Goal: Register for event/course

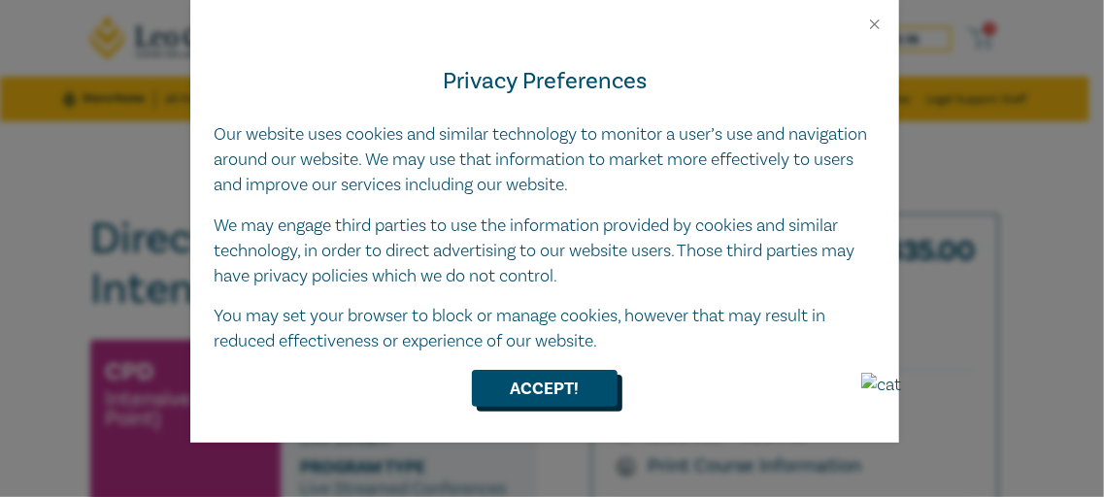
click at [533, 400] on button "Accept!" at bounding box center [545, 388] width 146 height 37
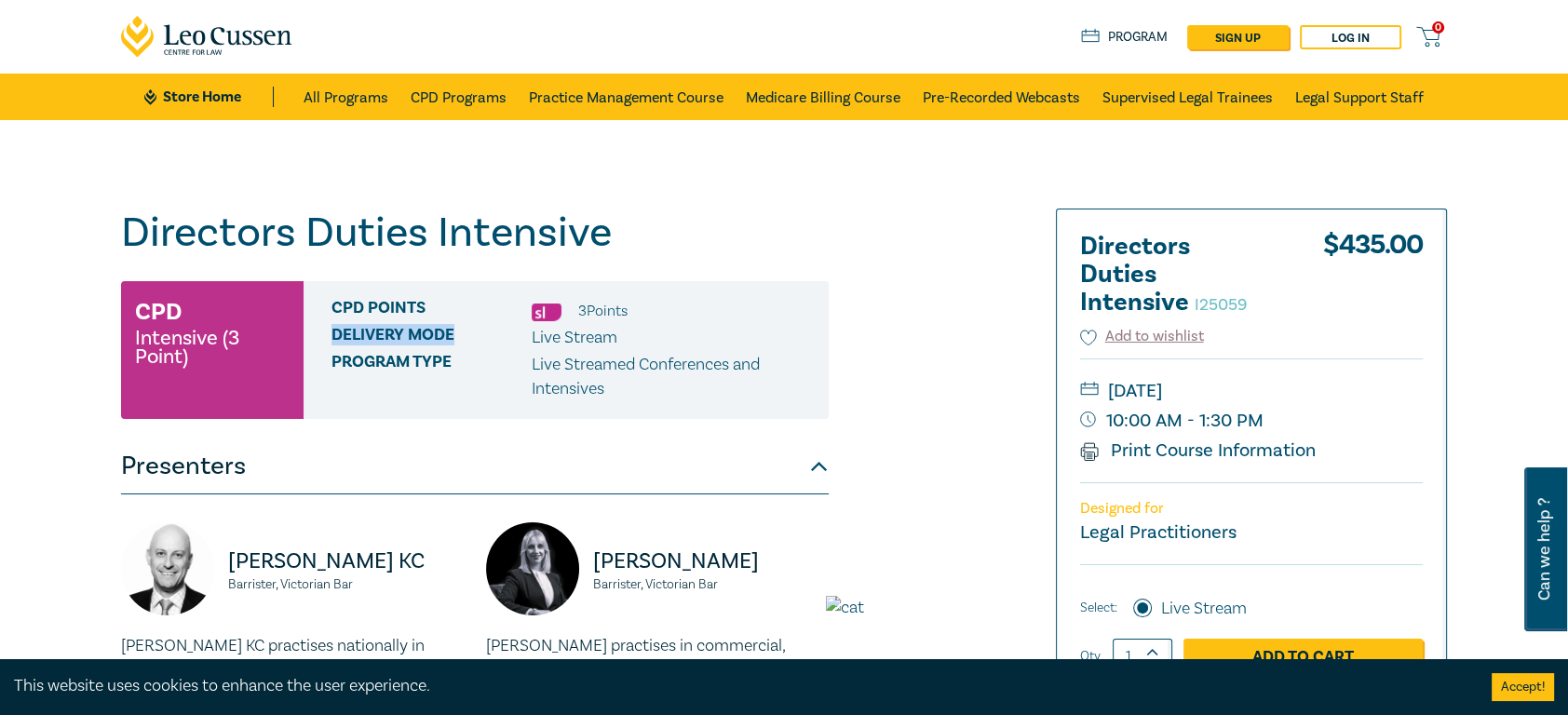
drag, startPoint x: 329, startPoint y: 338, endPoint x: 492, endPoint y: 335, distance: 163.0
click at [492, 335] on div "CPD Points 3 Point s Delivery Mode Live Stream Program type Live Streamed Confe…" at bounding box center [566, 350] width 525 height 138
click at [492, 335] on span "Delivery Mode" at bounding box center [431, 337] width 200 height 24
drag, startPoint x: 641, startPoint y: 311, endPoint x: 301, endPoint y: 324, distance: 340.2
click at [301, 324] on div "CPD Intensive (3 Point) CPD Points 3 Point s Delivery Mode Live Stream Program …" at bounding box center [474, 350] width 707 height 138
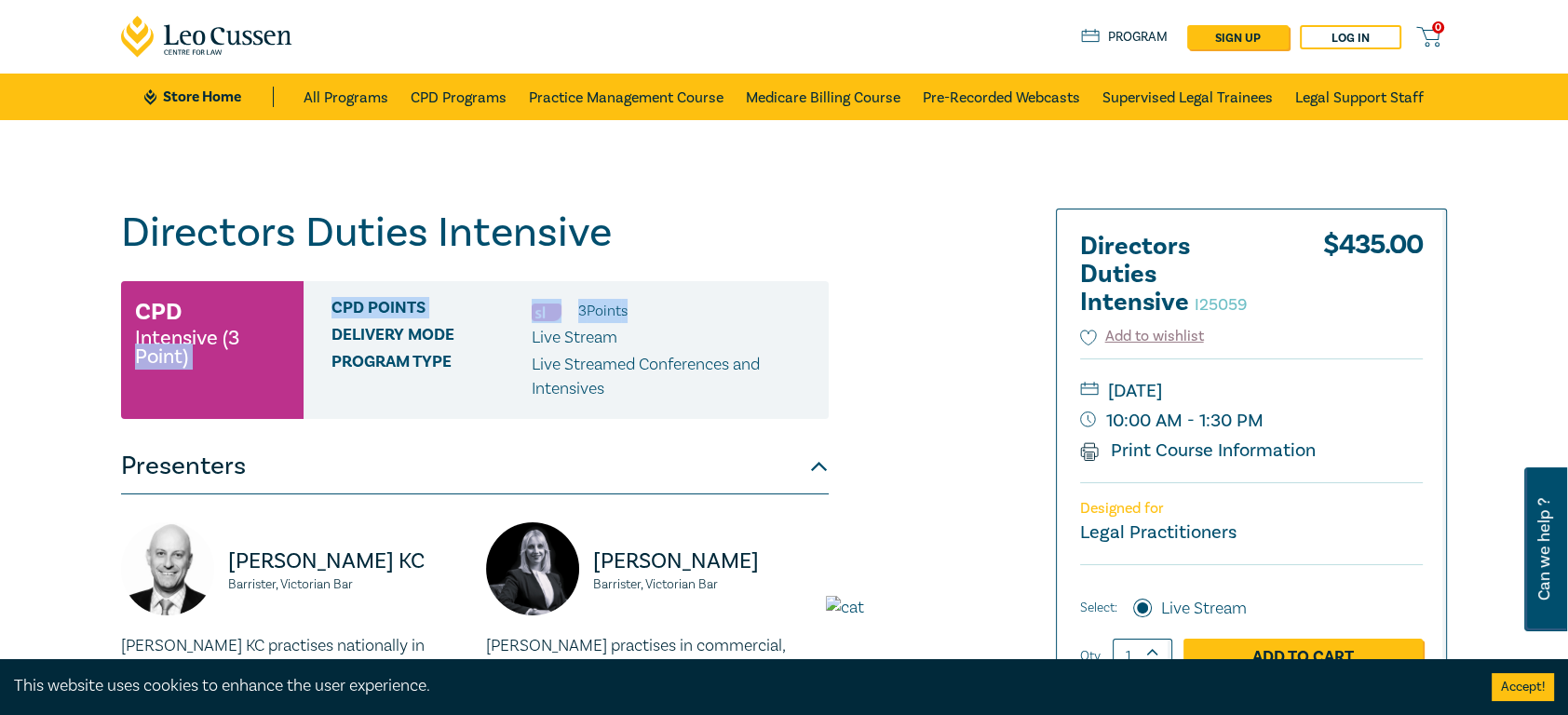
click at [254, 365] on small "Intensive (3 Point)" at bounding box center [212, 347] width 154 height 37
drag, startPoint x: 135, startPoint y: 248, endPoint x: 731, endPoint y: 259, distance: 596.1
click at [731, 259] on div "Directors Duties Intensive I25059 CPD Intensive (3 Point) CPD Points 3 Point s …" at bounding box center [474, 721] width 707 height 1025
click at [731, 260] on div "Directors Duties Intensive I25059 CPD Intensive (3 Point) CPD Points 3 Point s …" at bounding box center [474, 721] width 707 height 1025
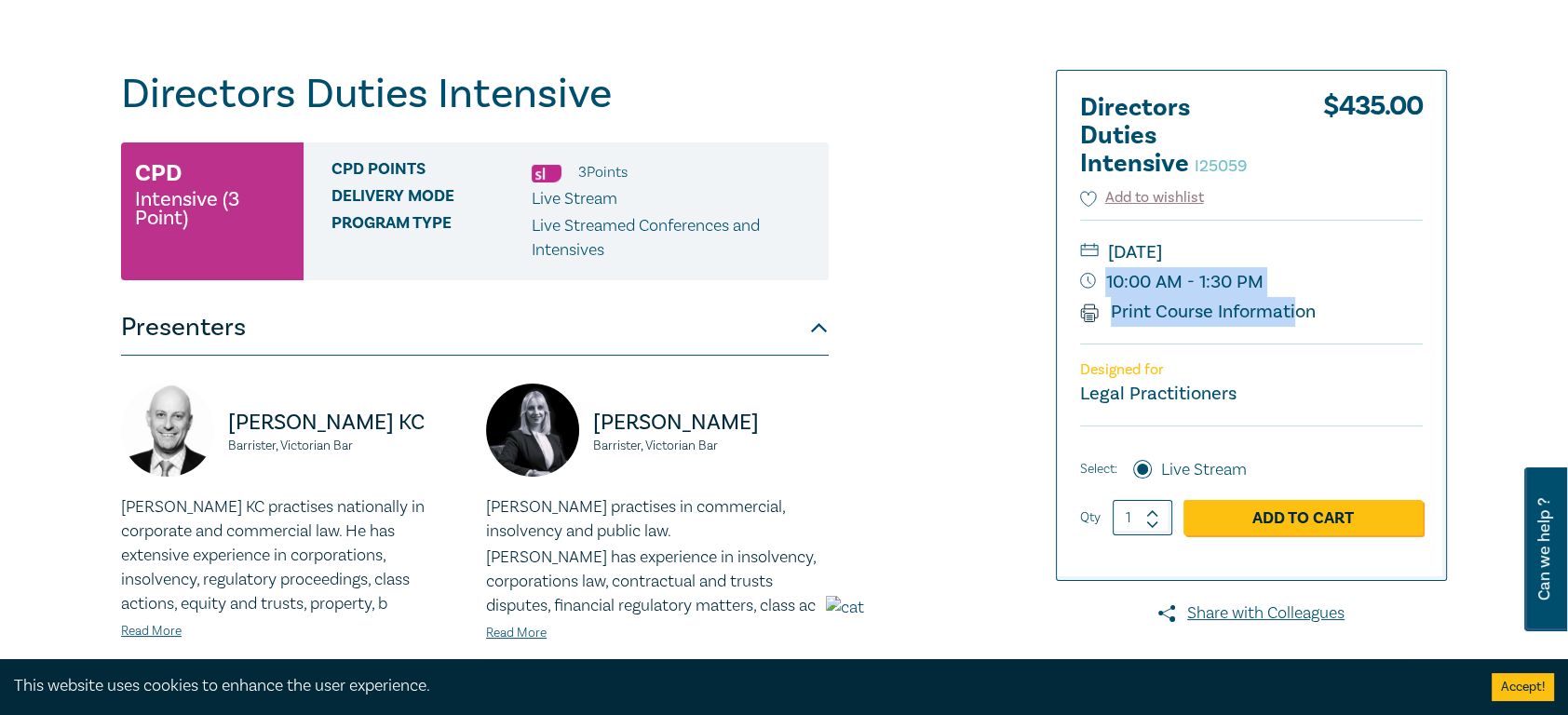
drag, startPoint x: 1159, startPoint y: 277, endPoint x: 1290, endPoint y: 296, distance: 132.4
click at [1057, 296] on div "[DATE] 10:00 AM - 1:30 PM Print Course Information" at bounding box center [1251, 281] width 342 height 124
drag, startPoint x: 1271, startPoint y: 282, endPoint x: 1107, endPoint y: 274, distance: 164.2
click at [1057, 274] on small "10:00 AM - 1:30 PM" at bounding box center [1251, 282] width 342 height 30
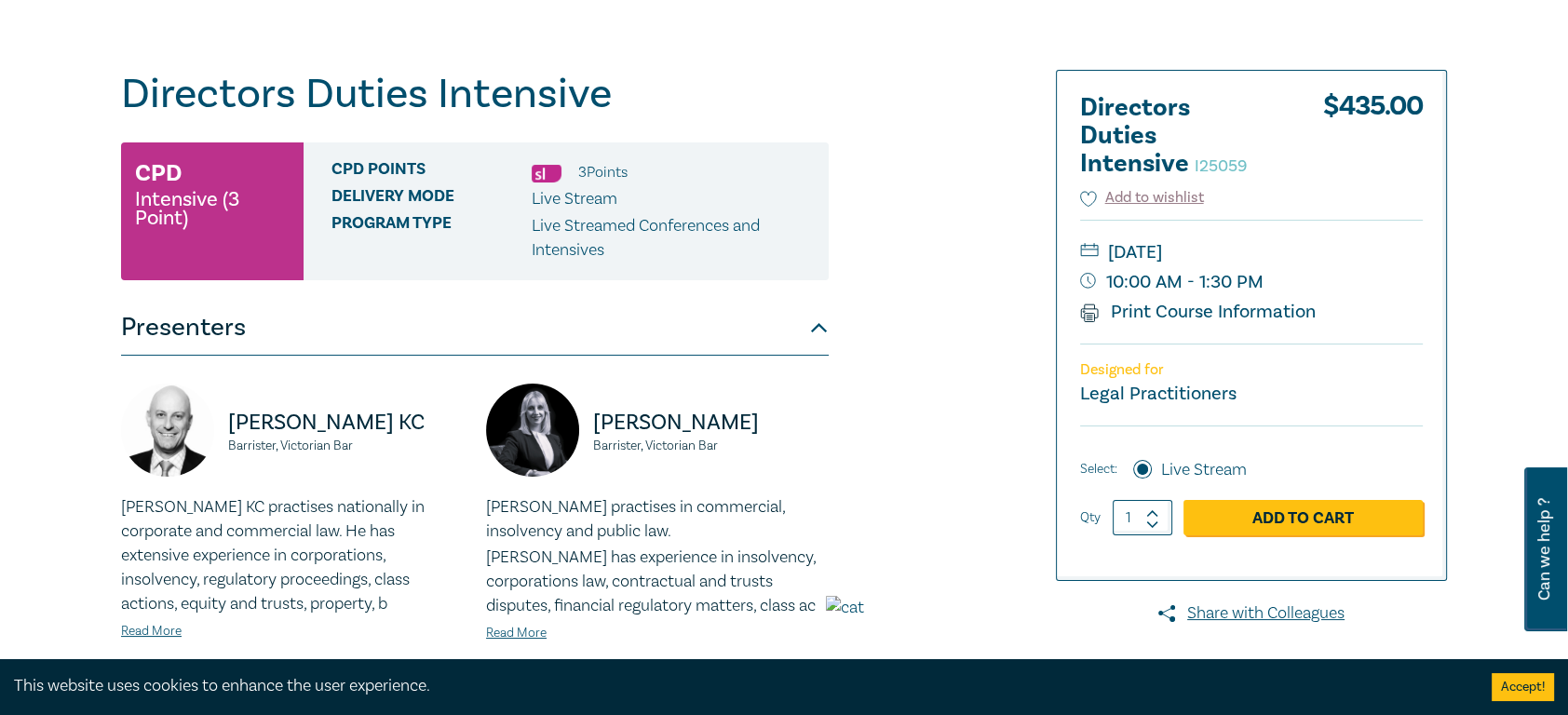
click at [1057, 274] on small "10:00 AM - 1:30 PM" at bounding box center [1251, 282] width 342 height 30
drag, startPoint x: 1143, startPoint y: 304, endPoint x: 1057, endPoint y: 351, distance: 98.0
click at [1057, 351] on div "Directors Duties Intensive I25059 $ 435.00 Add to wishlist [DATE] 10:00 AM - 1:…" at bounding box center [1251, 325] width 389 height 509
drag, startPoint x: 1143, startPoint y: 317, endPoint x: 1406, endPoint y: 622, distance: 402.7
click at [1057, 317] on link "Print Course Information" at bounding box center [1198, 311] width 236 height 24
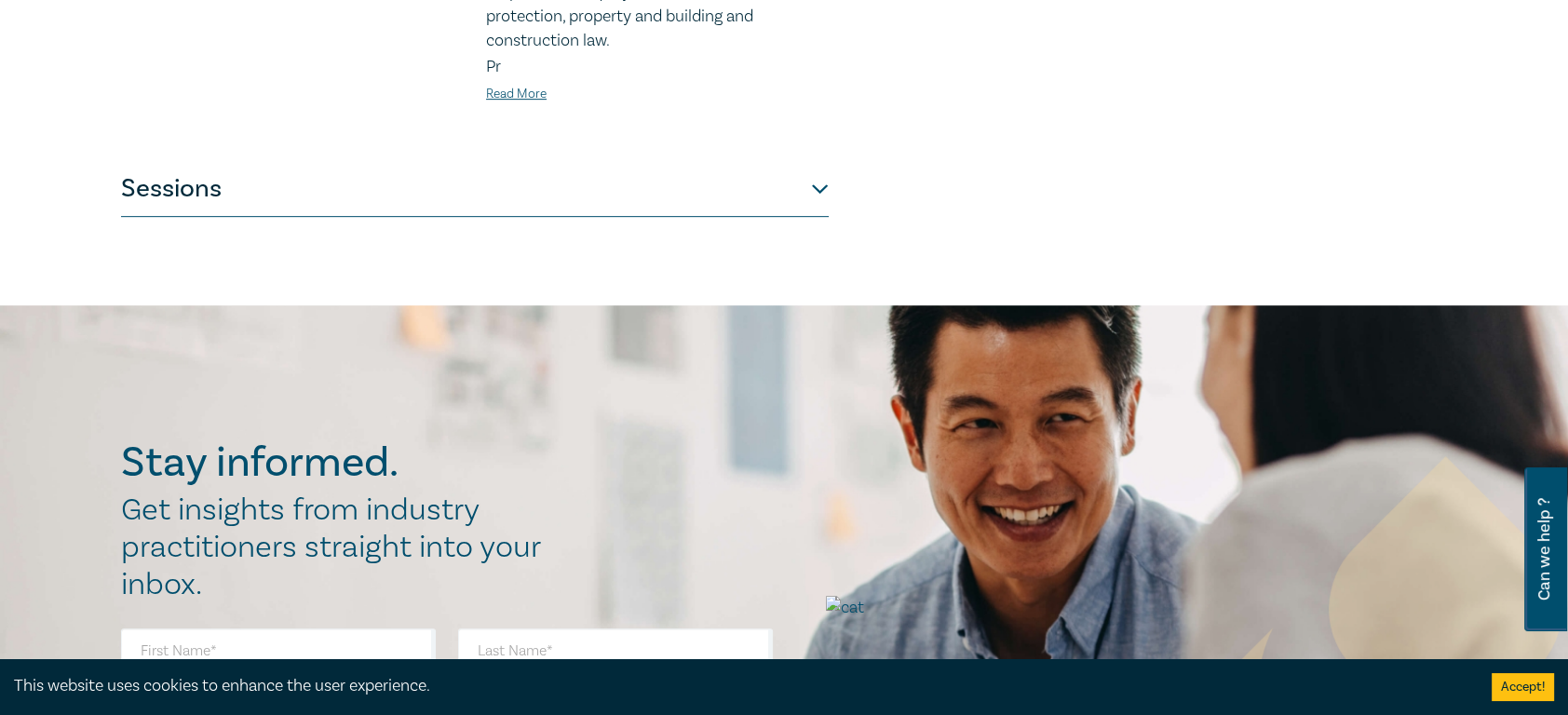
scroll to position [978, 0]
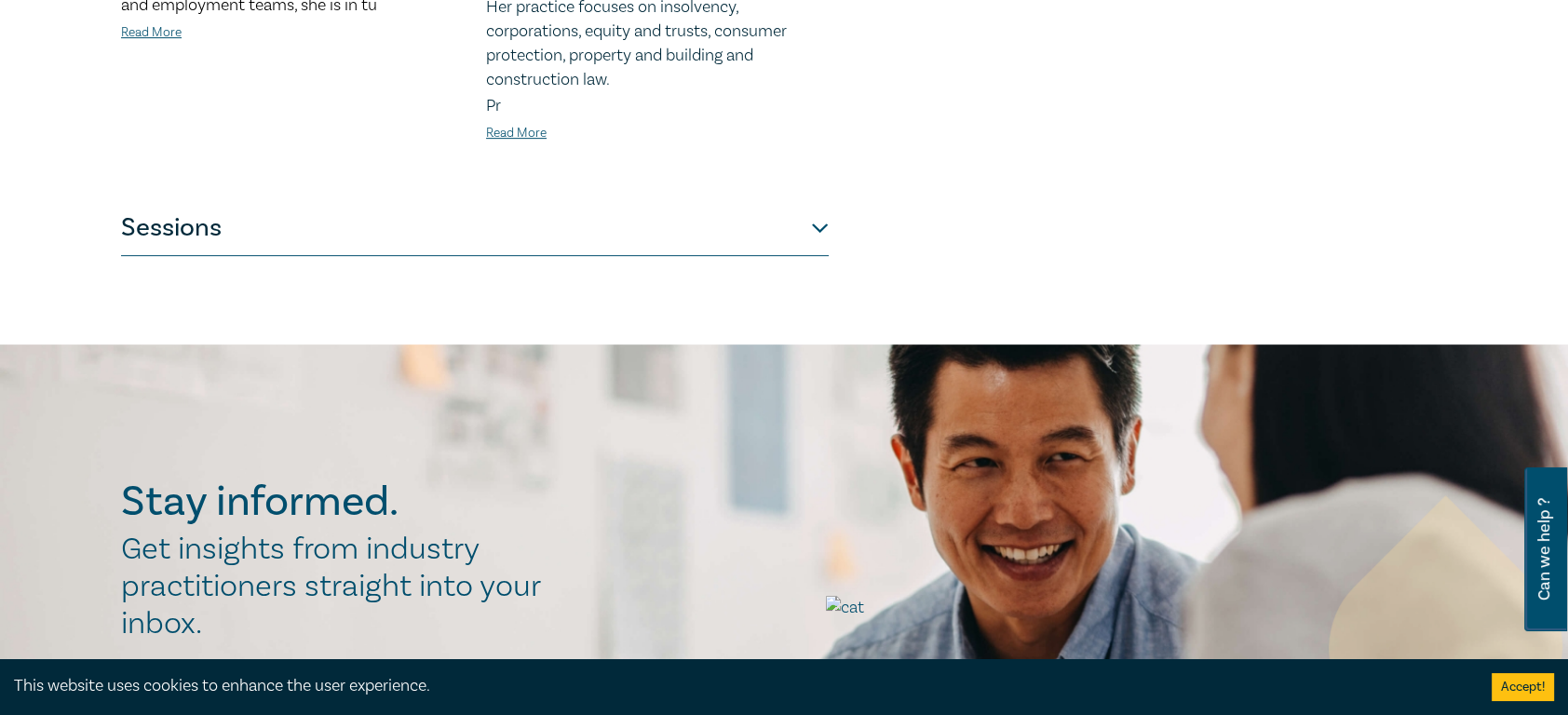
click at [648, 236] on button "Sessions" at bounding box center [474, 228] width 707 height 56
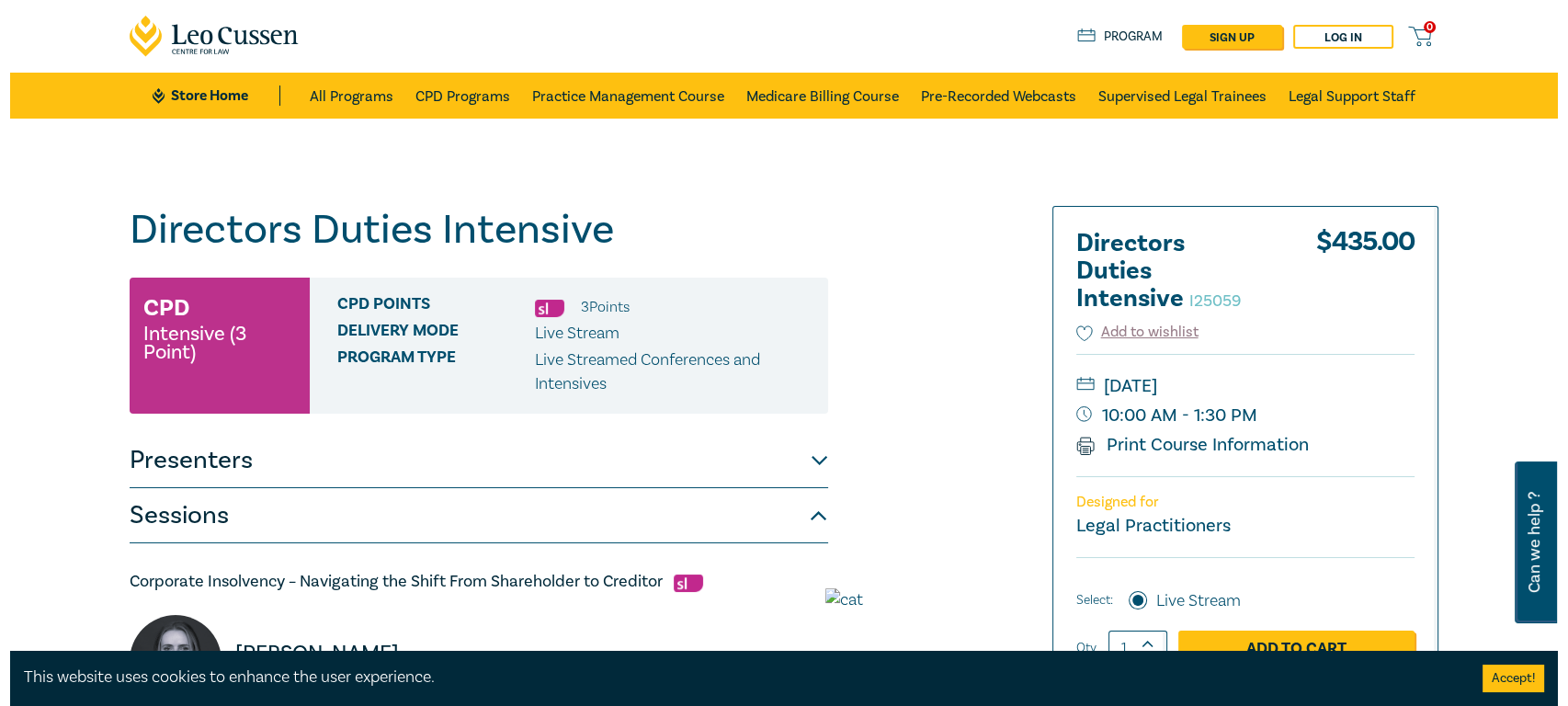
scroll to position [137, 0]
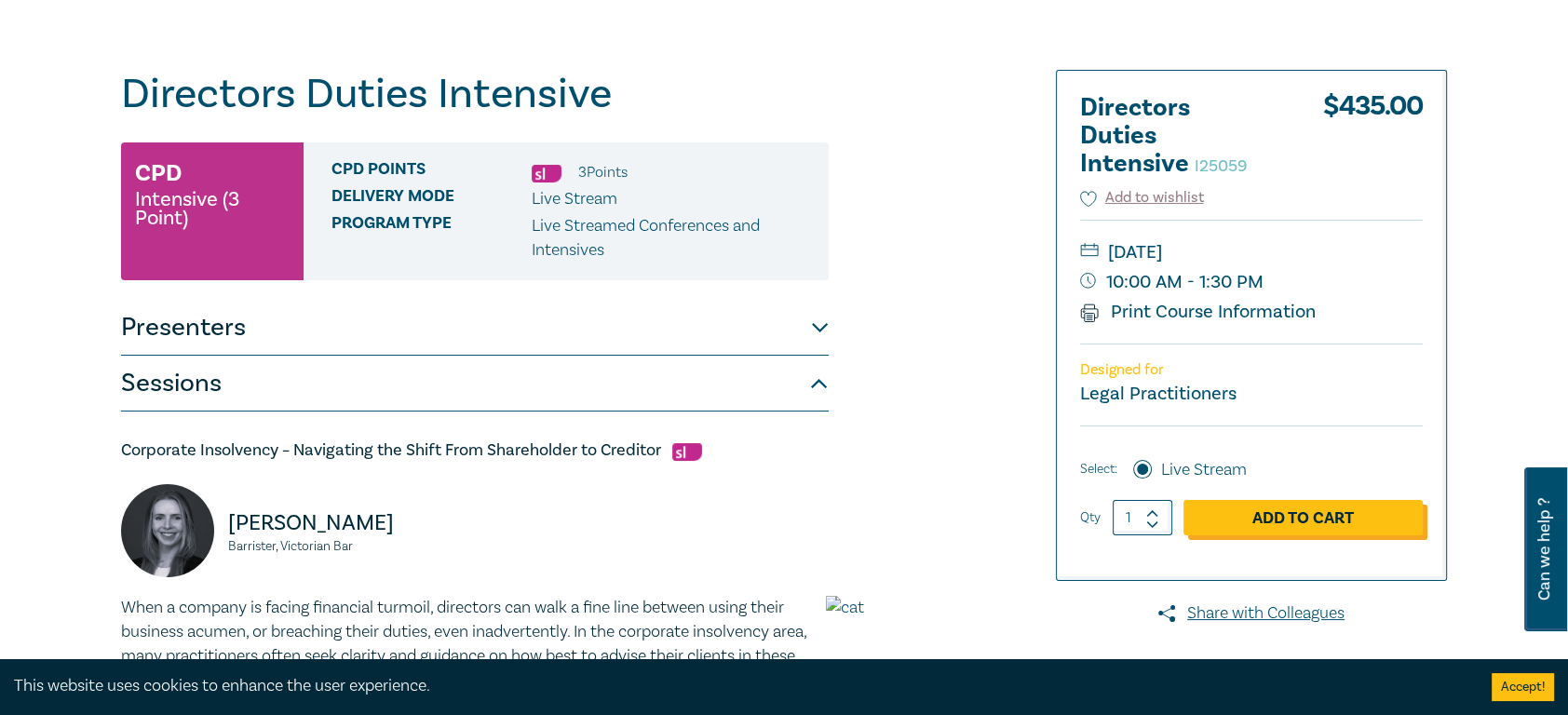
click at [1057, 475] on link "Add to Cart" at bounding box center [1303, 518] width 240 height 35
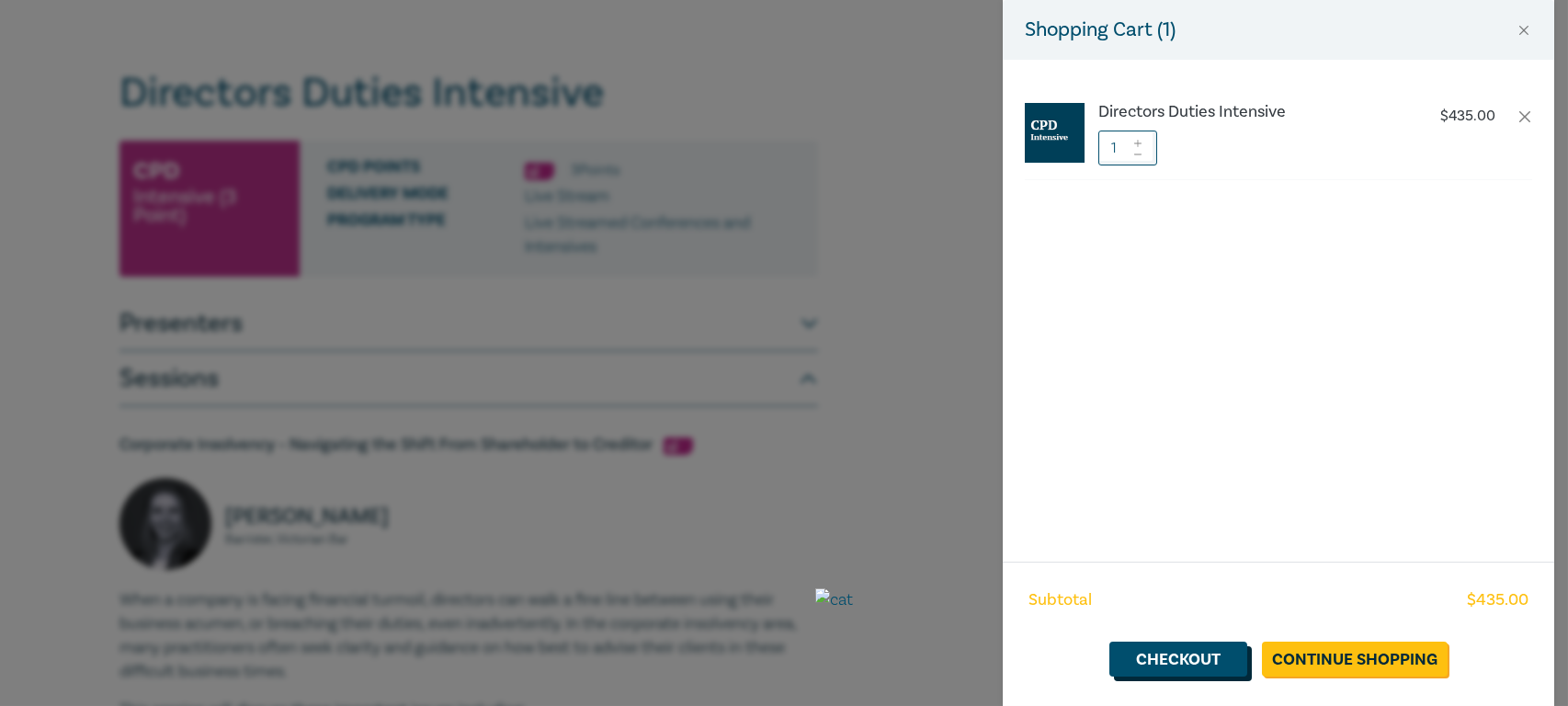
click at [1044, 469] on link "Checkout" at bounding box center [1178, 659] width 138 height 35
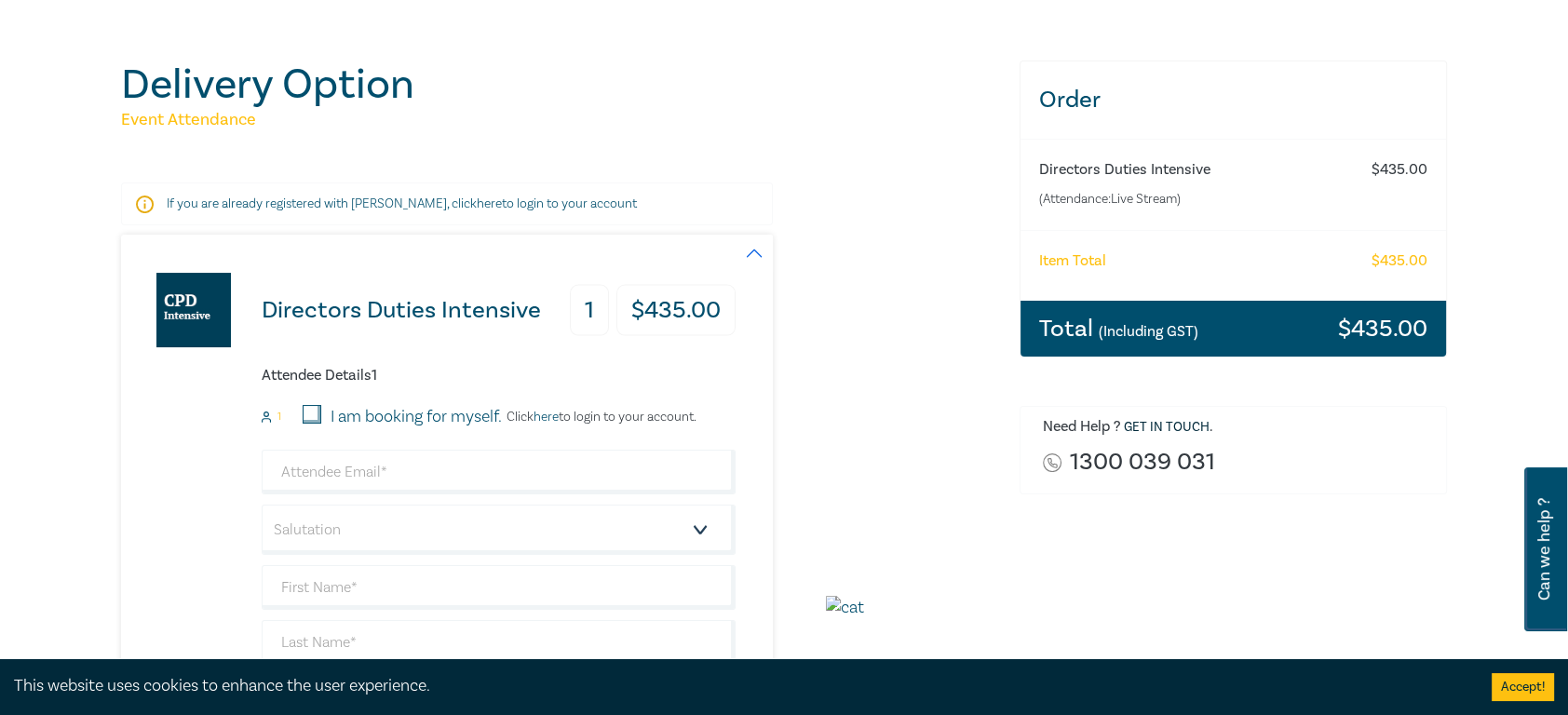
scroll to position [279, 0]
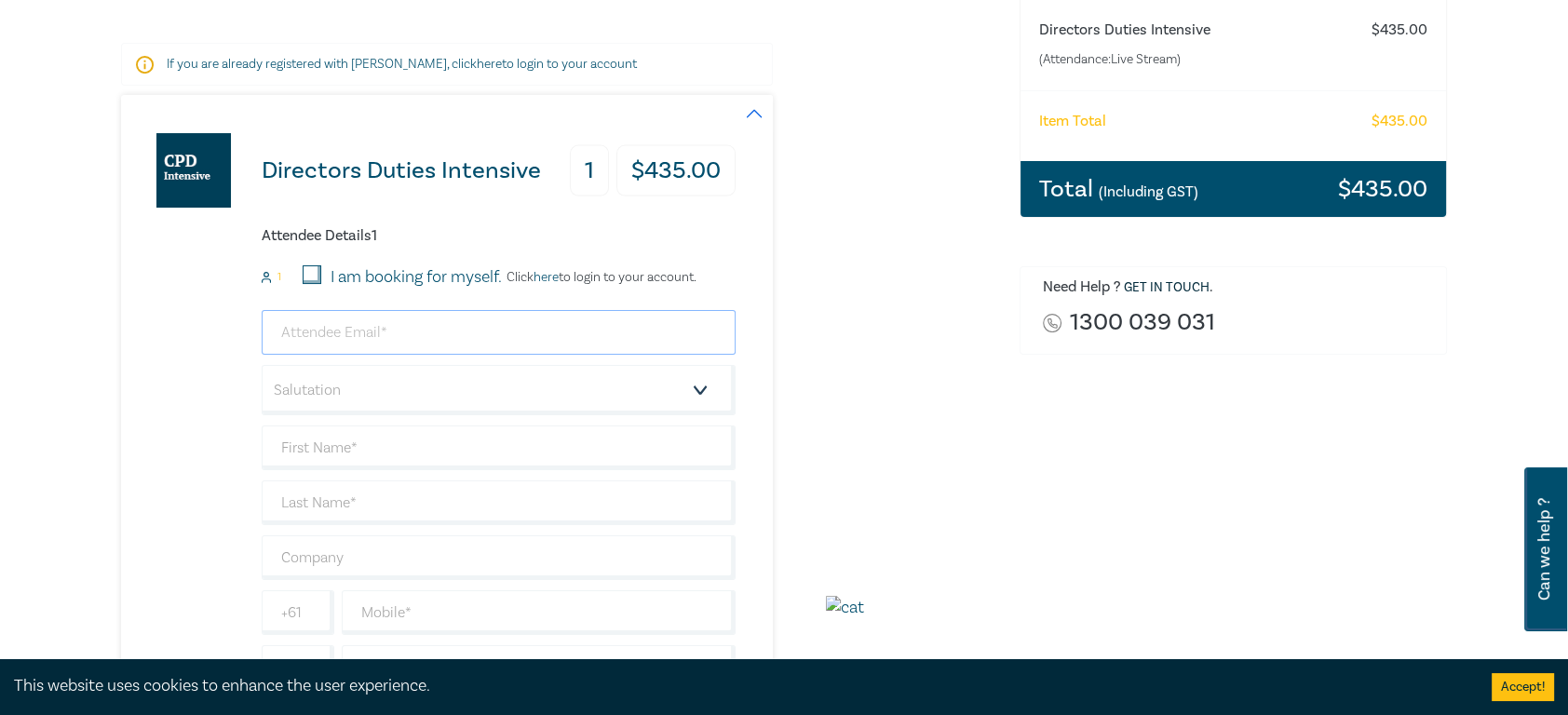
click at [367, 332] on input "email" at bounding box center [498, 332] width 473 height 45
type input "[EMAIL_ADDRESS][DOMAIN_NAME]"
type input "Mi"
type input "[PERSON_NAME]"
type input "0406552188"
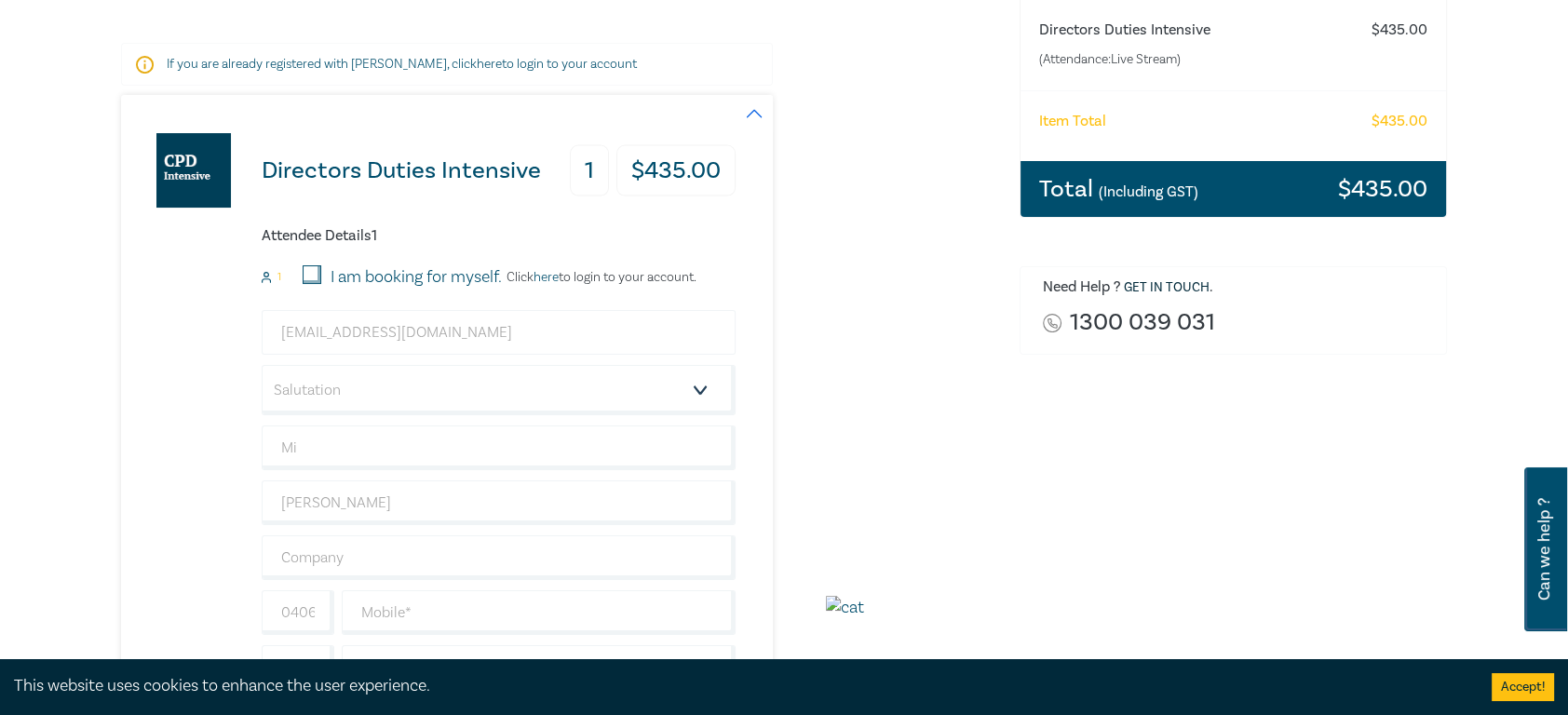
type input "[GEOGRAPHIC_DATA]"
click at [311, 265] on input "I am booking for myself." at bounding box center [311, 274] width 18 height 18
click at [315, 271] on input "I am booking for myself." at bounding box center [311, 274] width 18 height 18
checkbox input "false"
click at [327, 339] on input "email" at bounding box center [498, 332] width 473 height 45
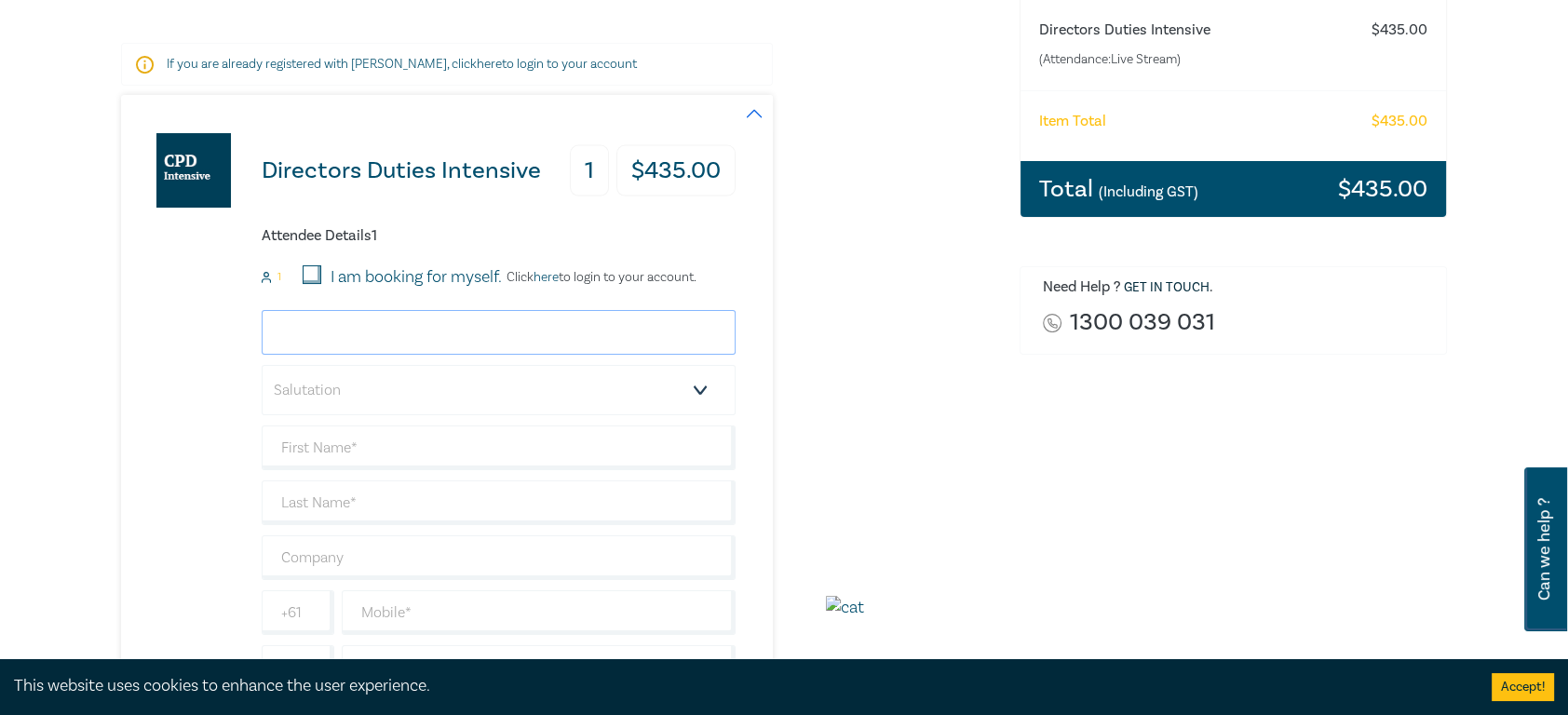
type input "[EMAIL_ADDRESS][DOMAIN_NAME]"
type input "Mi"
type input "[PERSON_NAME]"
type input "0406552188"
click at [367, 387] on select "Salutation Mr. Mrs. Ms. Miss Dr. Prof. Other" at bounding box center [498, 390] width 473 height 50
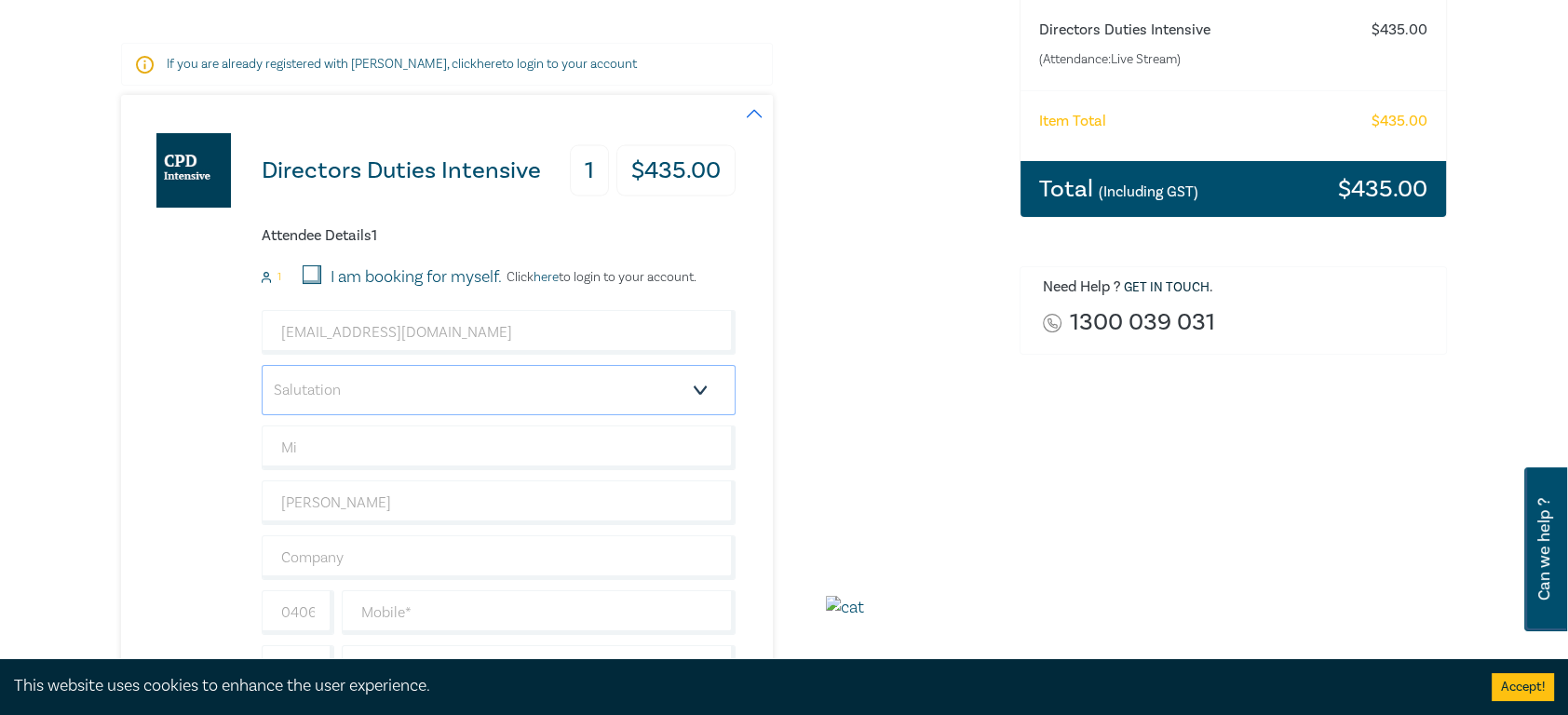
select select "Ms."
click at [262, 365] on select "Salutation Mr. Mrs. Ms. Miss Dr. Prof. Other" at bounding box center [498, 390] width 473 height 50
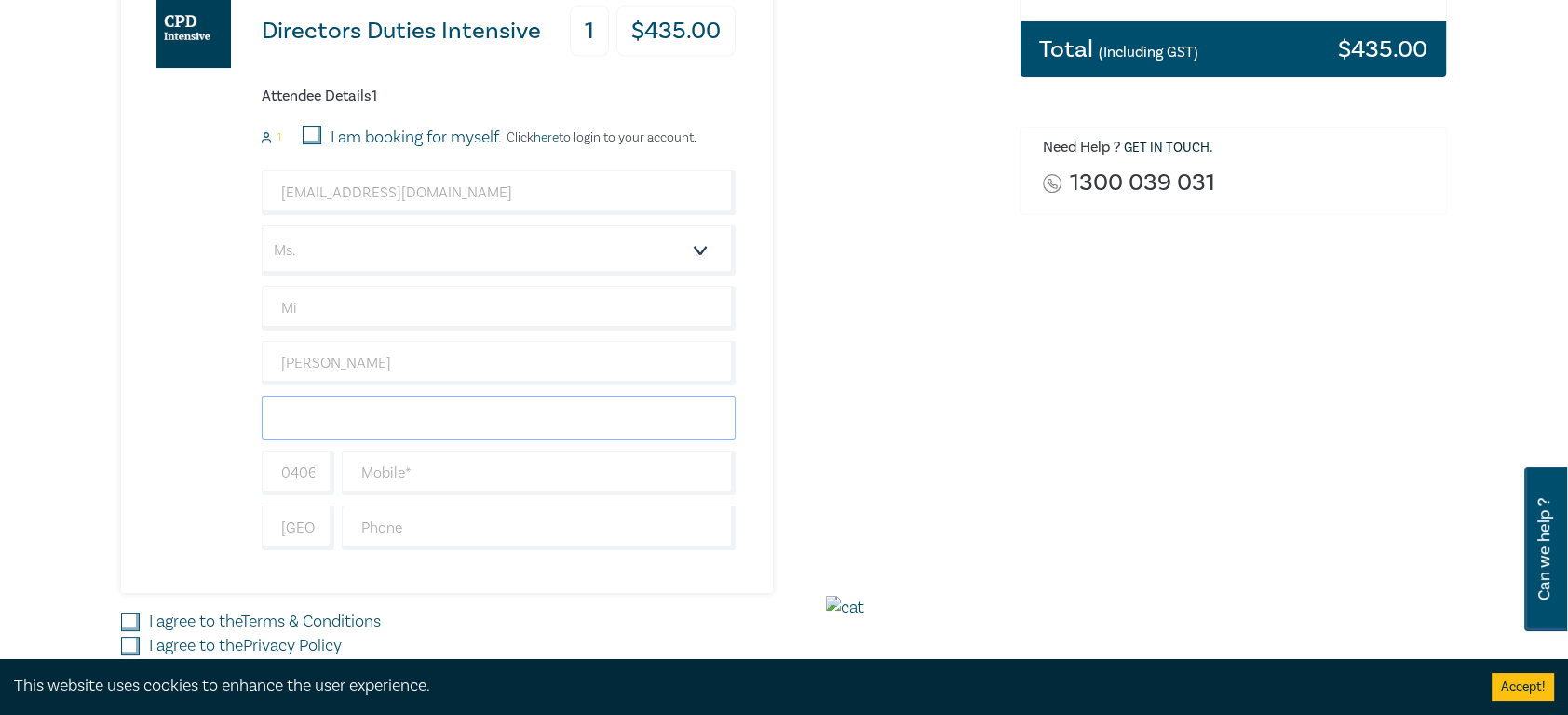
click at [320, 422] on input "text" at bounding box center [498, 418] width 473 height 45
type input "VSTAR LAWYERS AND CONSULTANTS"
click at [432, 462] on input "text" at bounding box center [538, 473] width 394 height 45
type input "0406552188"
click at [383, 475] on input "text" at bounding box center [538, 527] width 394 height 45
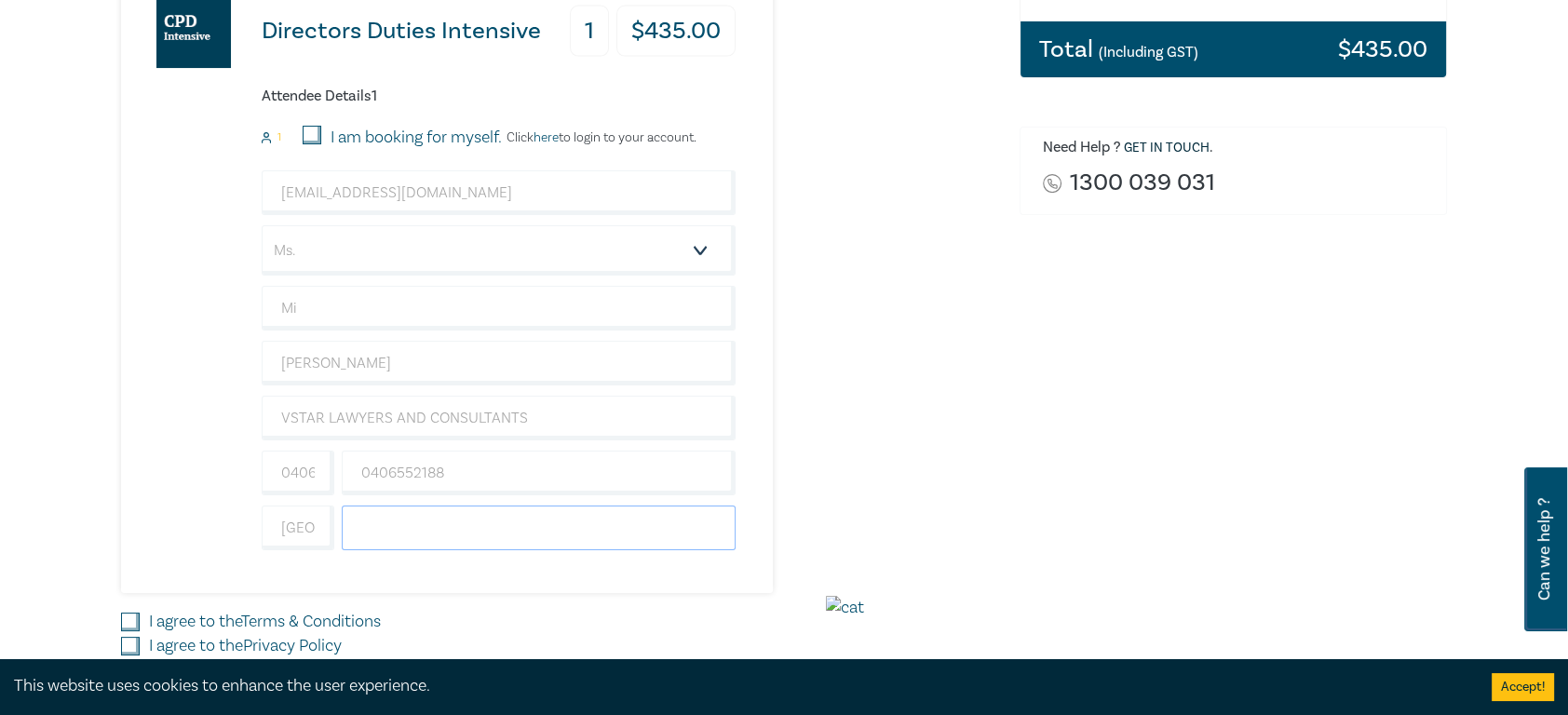
type input "0406552188"
click at [340, 475] on div "Directors Duties Intensive 1 $ 435.00 Attendee Details 1 1 I am booking for mys…" at bounding box center [427, 273] width 614 height 637
drag, startPoint x: 311, startPoint y: 470, endPoint x: 326, endPoint y: 473, distance: 15.3
click at [311, 470] on input "0406552188" at bounding box center [298, 473] width 73 height 45
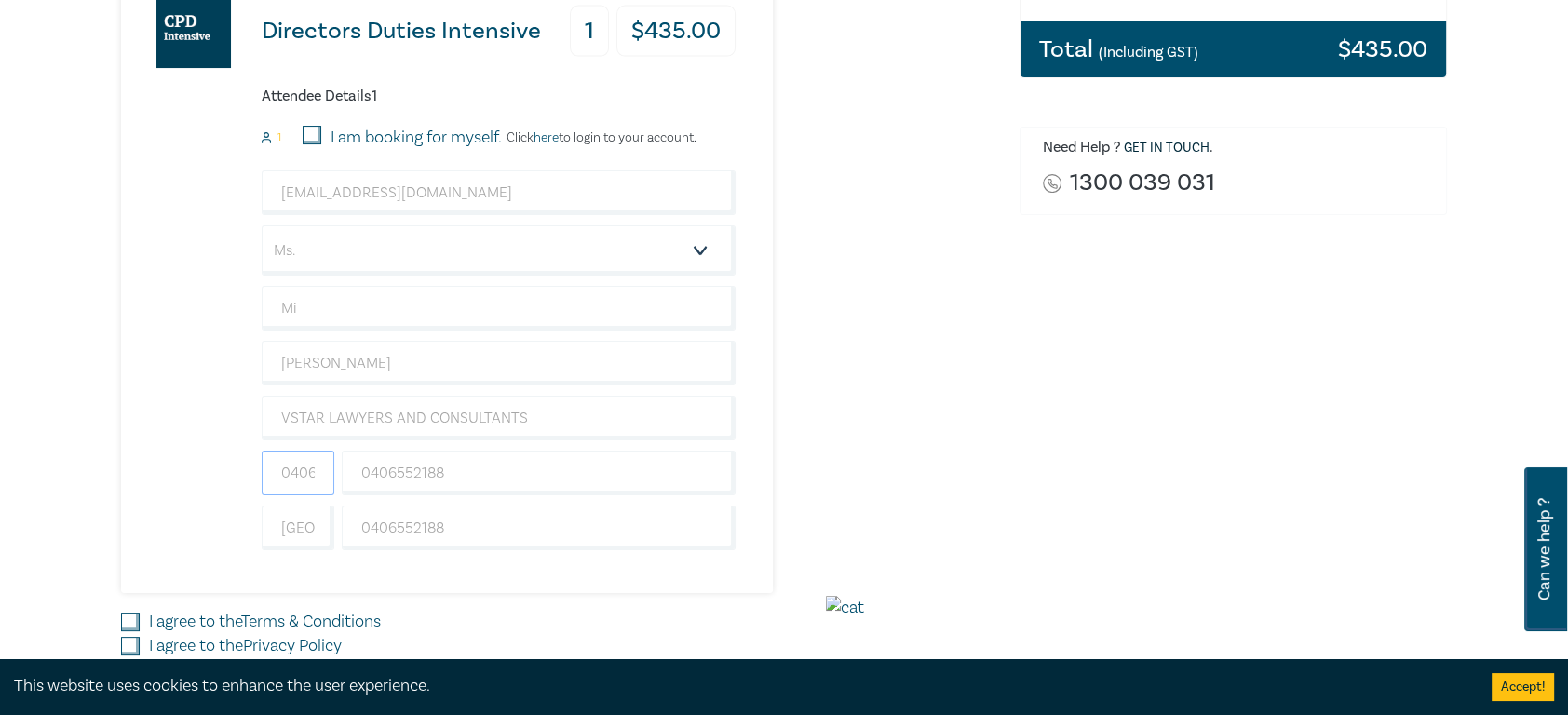
drag, startPoint x: 323, startPoint y: 472, endPoint x: 233, endPoint y: 475, distance: 90.0
click at [233, 475] on div "Directors Duties Intensive 1 $ 435.00 Attendee Details 1 1 I am booking for mys…" at bounding box center [427, 273] width 614 height 637
click at [238, 475] on div "Directors Duties Intensive 1 $ 435.00 Attendee Details 1 1 I am booking for mys…" at bounding box center [427, 273] width 614 height 637
click at [306, 467] on input "52188" at bounding box center [298, 473] width 73 height 45
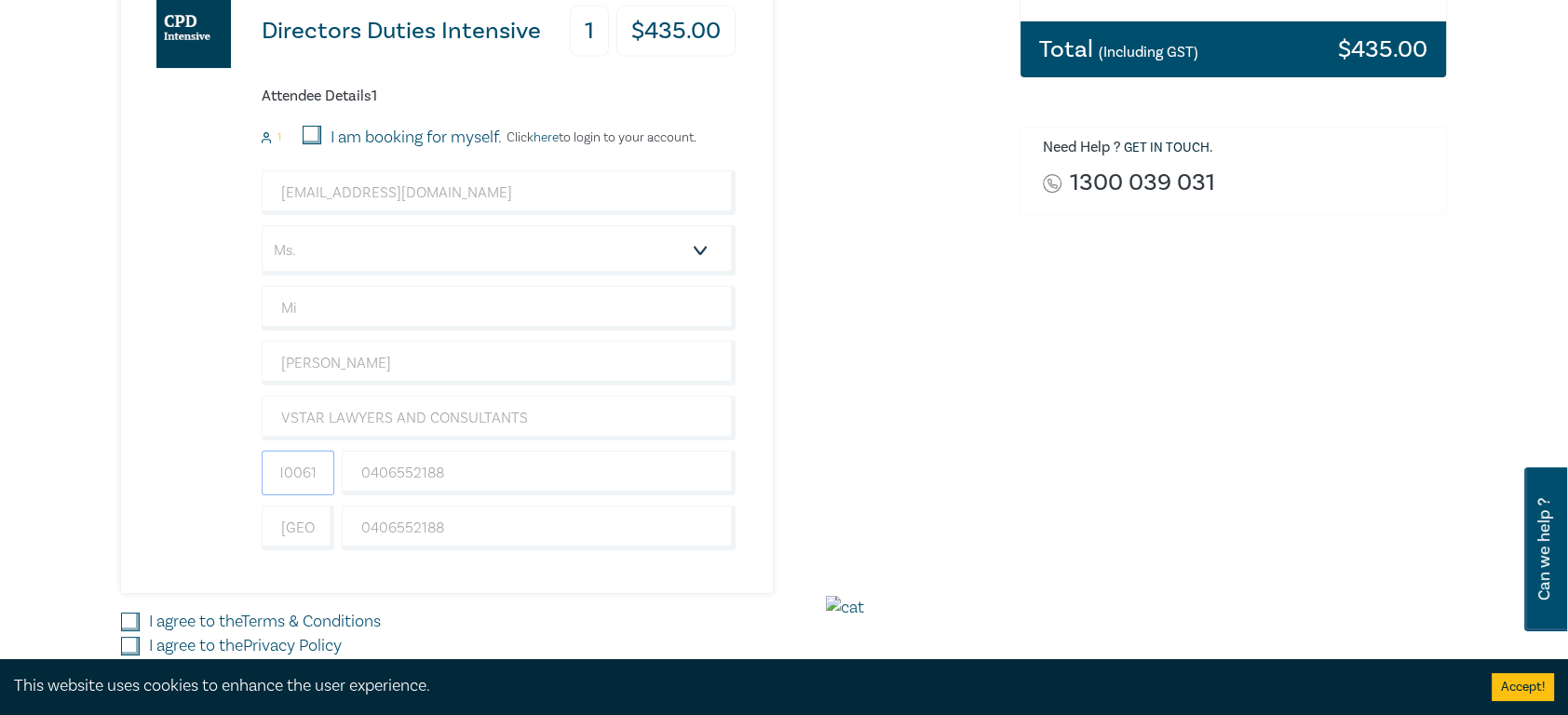
type input "521006188"
click at [374, 475] on div "Directors Duties Intensive 1 $ 435.00 Attendee Details 1 1 I am booking for mys…" at bounding box center [427, 273] width 614 height 637
click at [293, 475] on input "521006188" at bounding box center [298, 473] width 73 height 45
type input "+61"
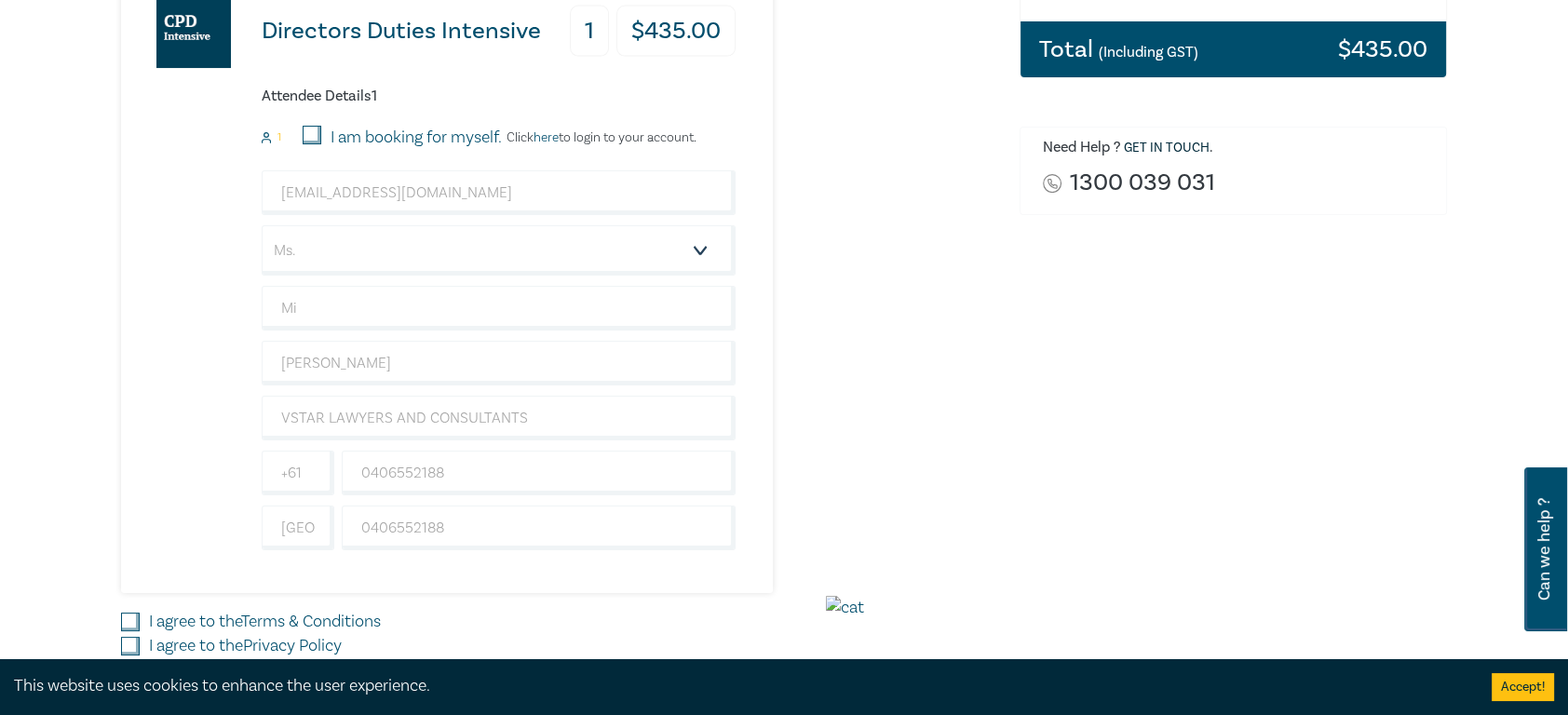
click at [97, 465] on div "Delivery Option Event Attendance If you are already registered with [PERSON_NAM…" at bounding box center [784, 257] width 1568 height 1113
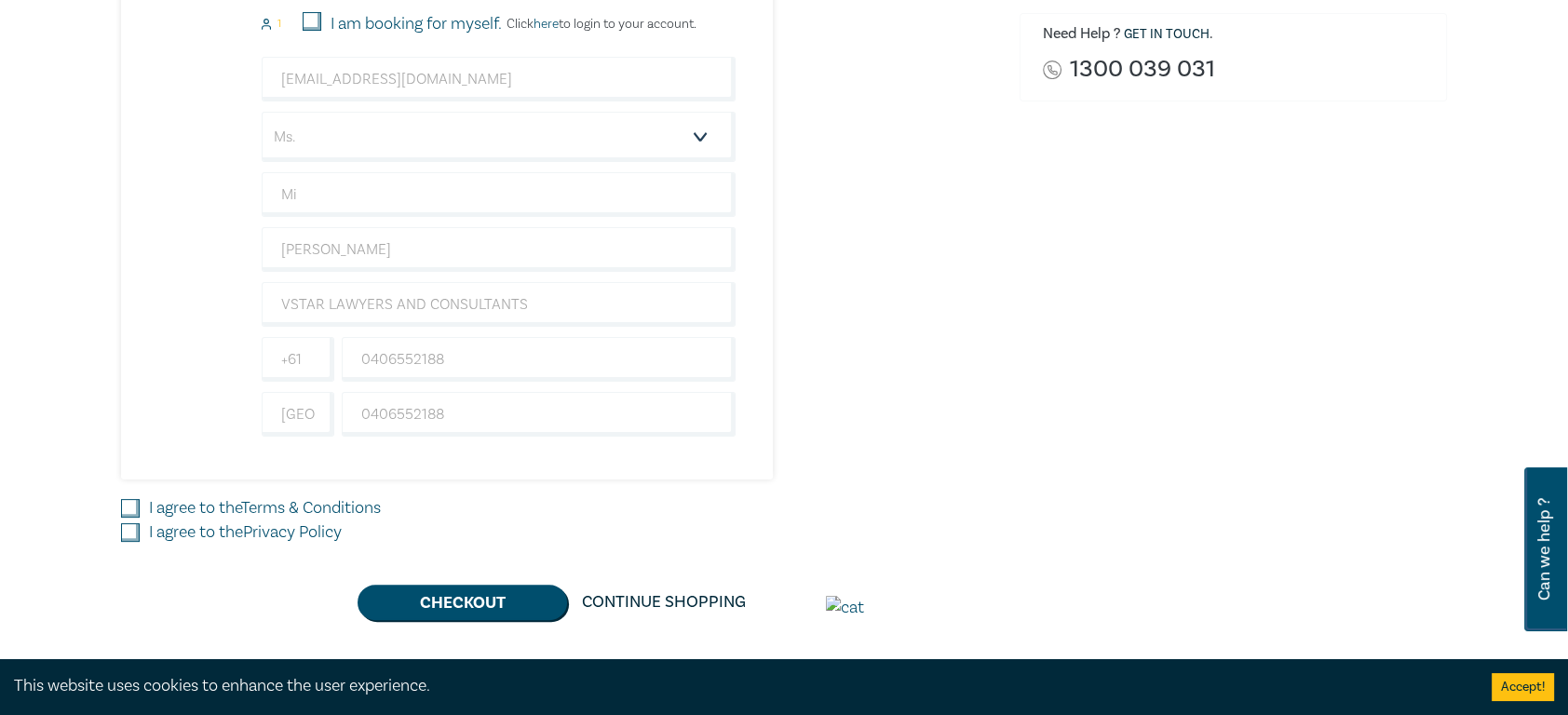
scroll to position [559, 0]
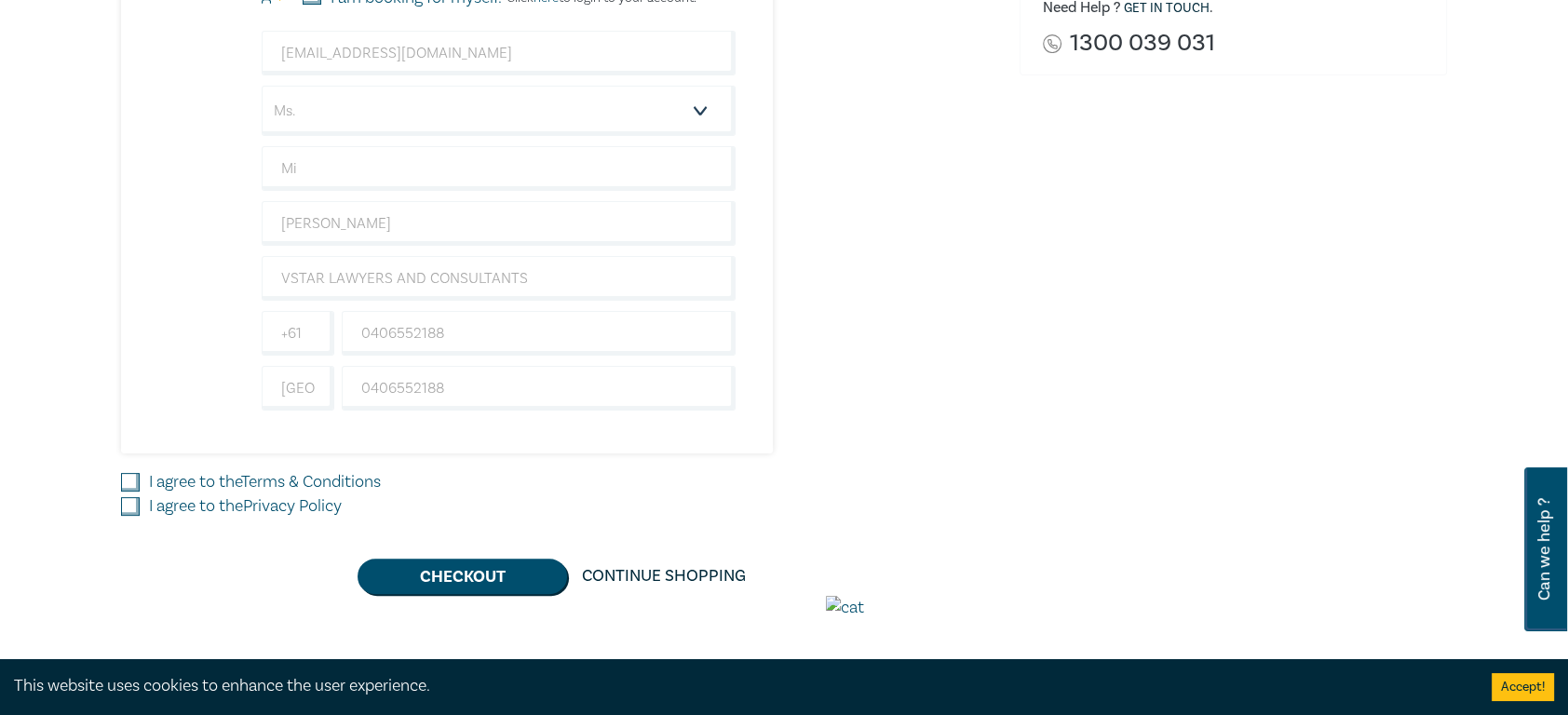
click at [150, 470] on label "I agree to the Terms & Conditions" at bounding box center [265, 481] width 232 height 24
click at [140, 473] on input "I agree to the Terms & Conditions" at bounding box center [129, 481] width 18 height 18
checkbox input "true"
click at [160, 475] on label "I agree to the Privacy Policy" at bounding box center [244, 506] width 193 height 24
click at [140, 475] on input "I agree to the Privacy Policy" at bounding box center [129, 506] width 18 height 18
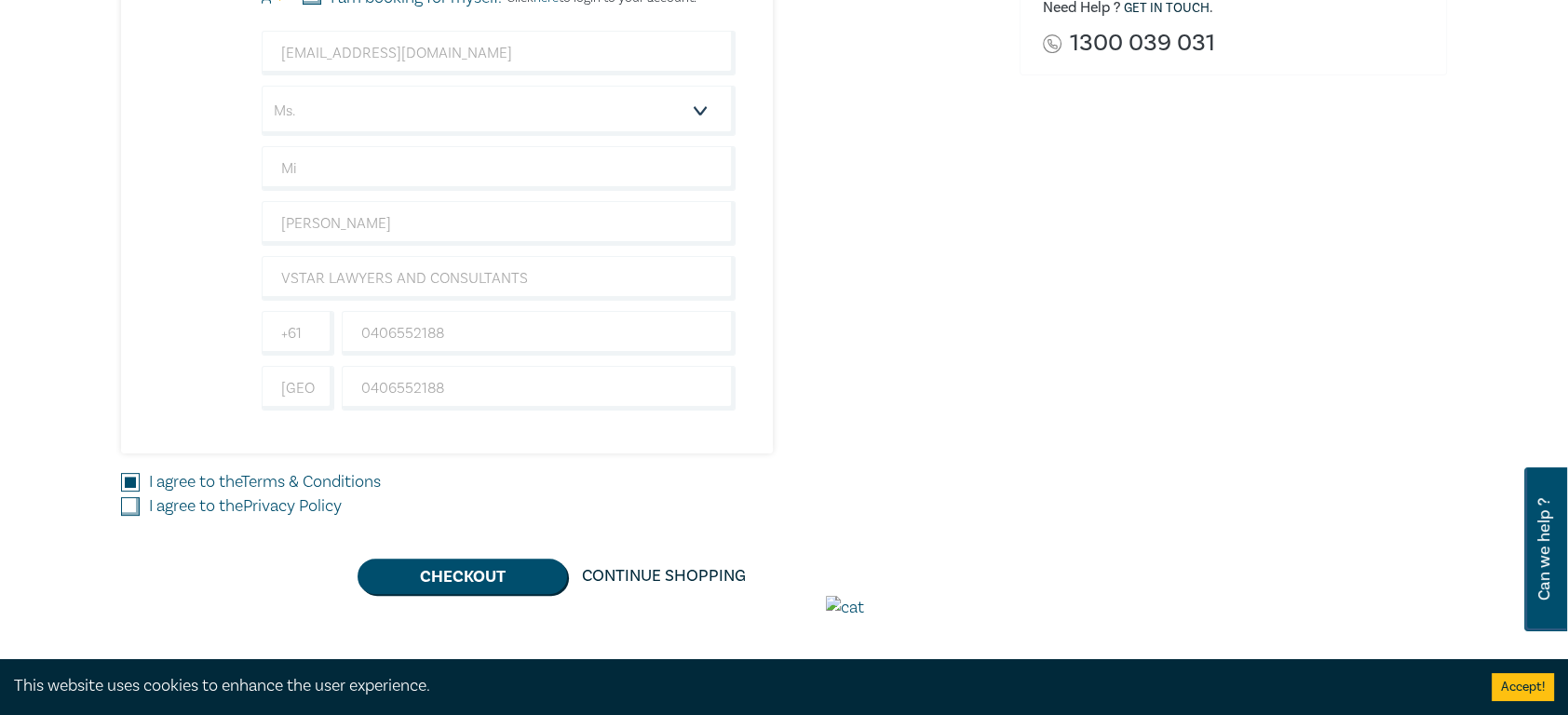
checkbox input "true"
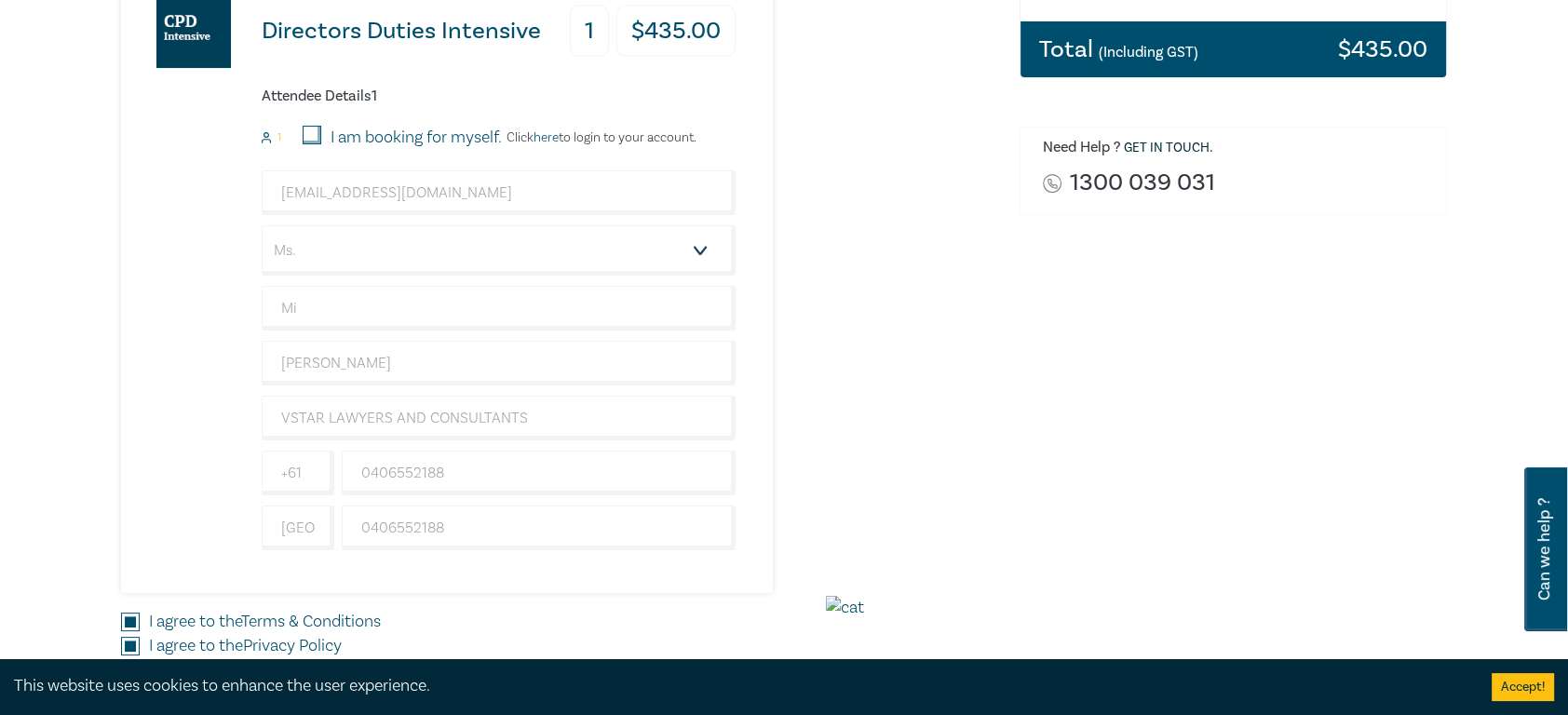
scroll to position [698, 0]
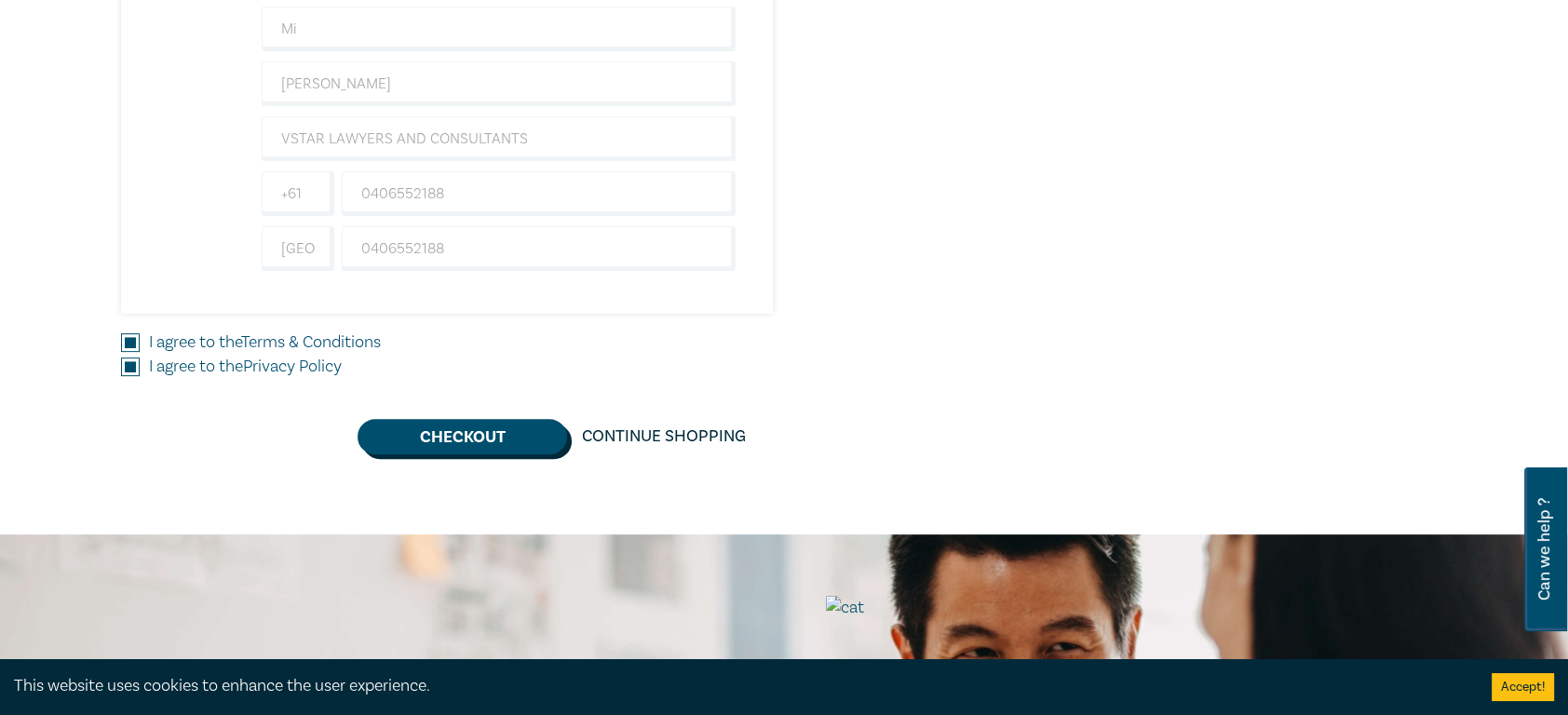
click at [496, 440] on button "Checkout" at bounding box center [462, 436] width 210 height 35
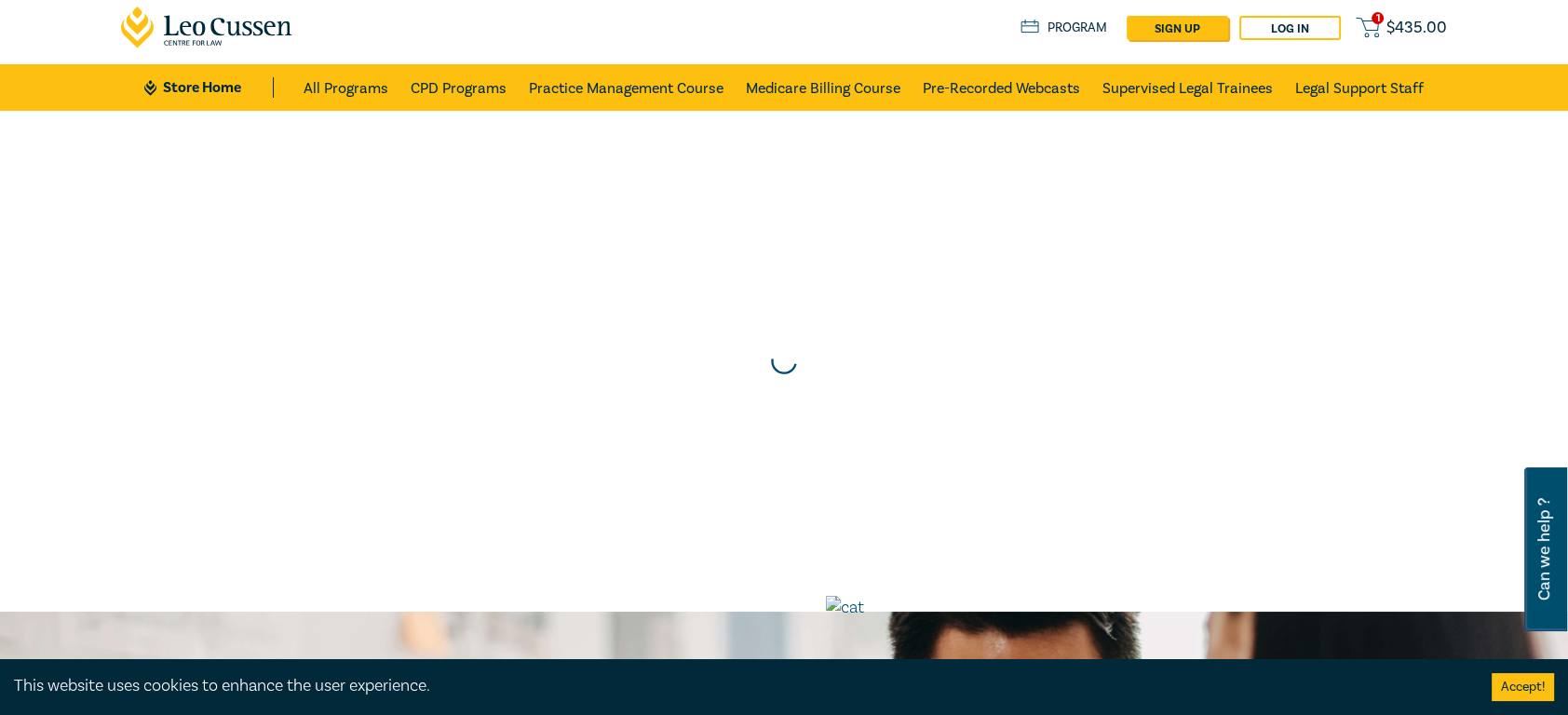
scroll to position [0, 0]
